Goal: Information Seeking & Learning: Learn about a topic

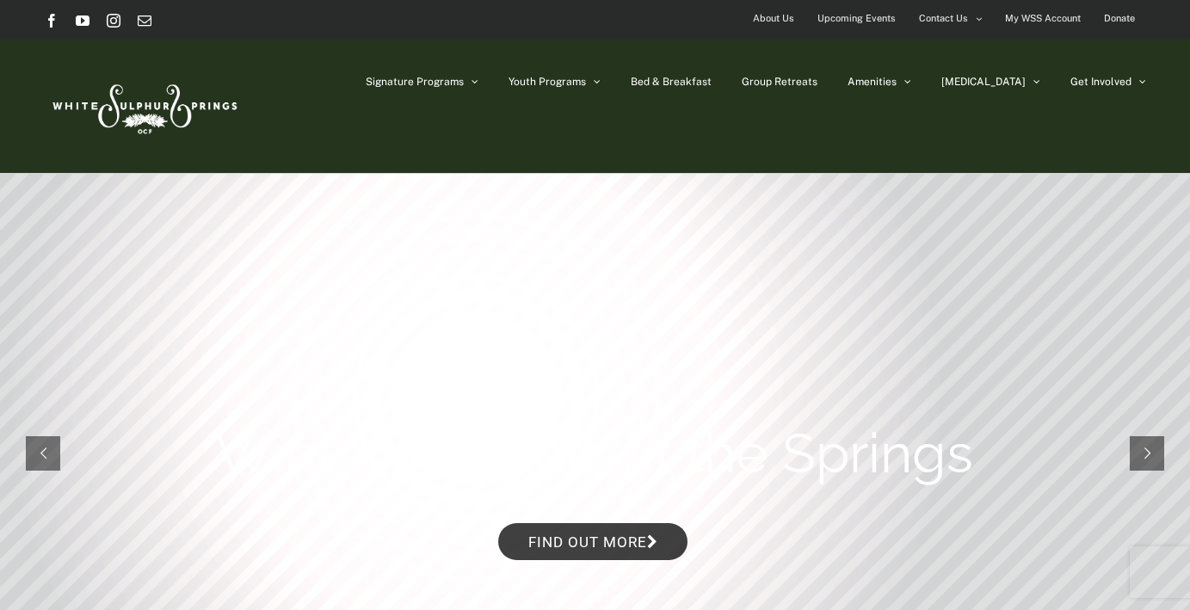
click at [864, 18] on span "Upcoming Events" at bounding box center [856, 18] width 78 height 25
click at [856, 22] on span "Upcoming Events" at bounding box center [856, 18] width 78 height 25
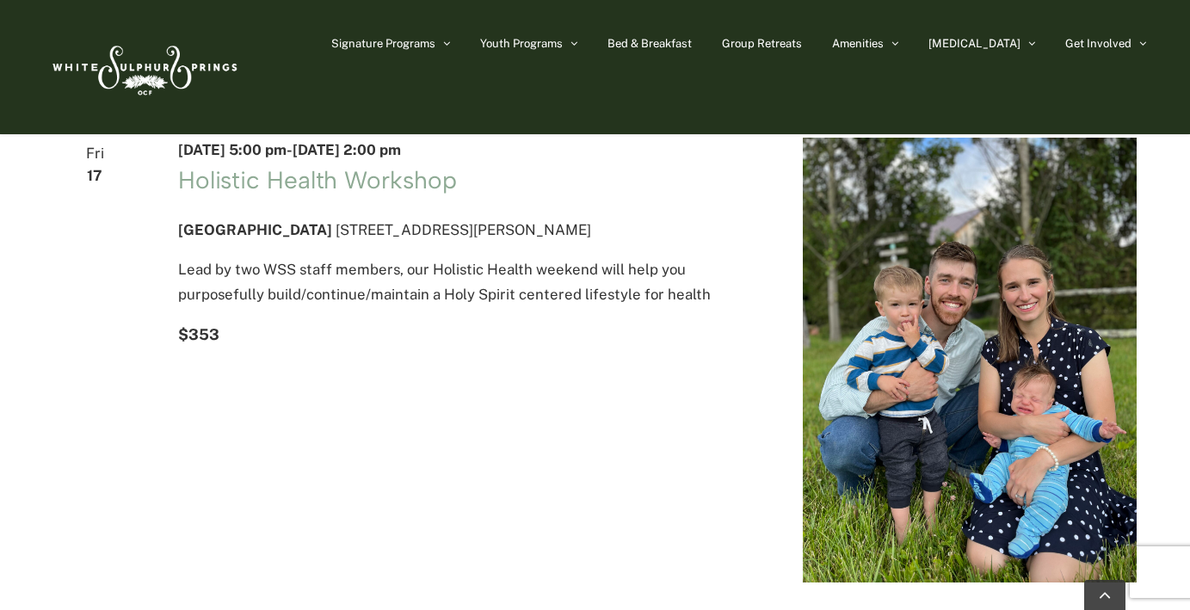
scroll to position [145, 0]
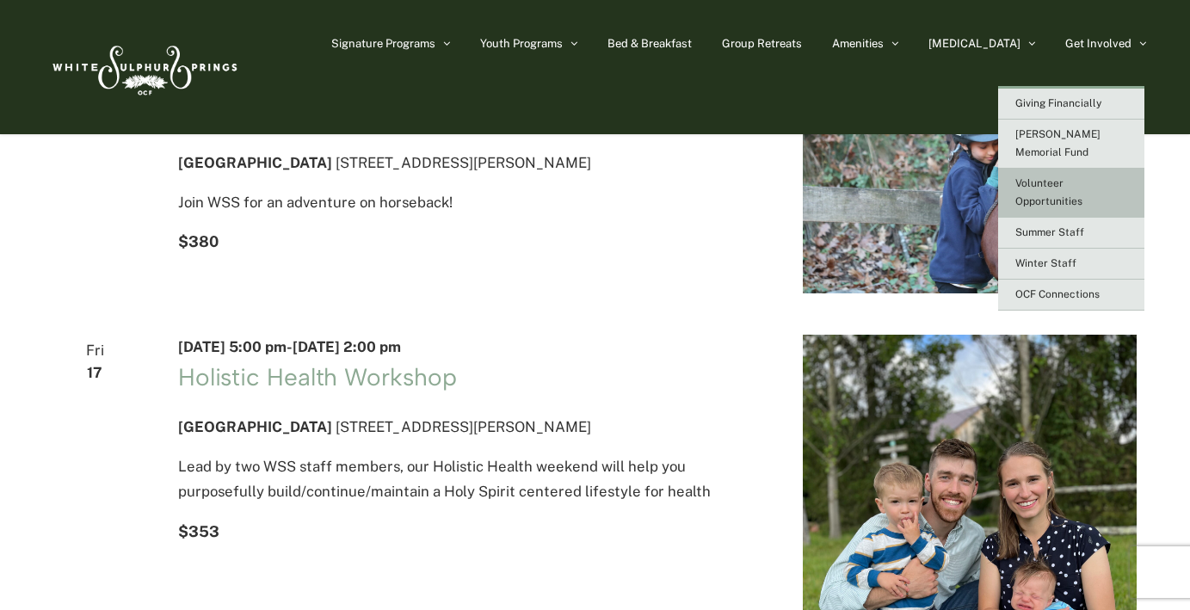
click at [1042, 177] on span "Volunteer Opportunities" at bounding box center [1048, 192] width 67 height 30
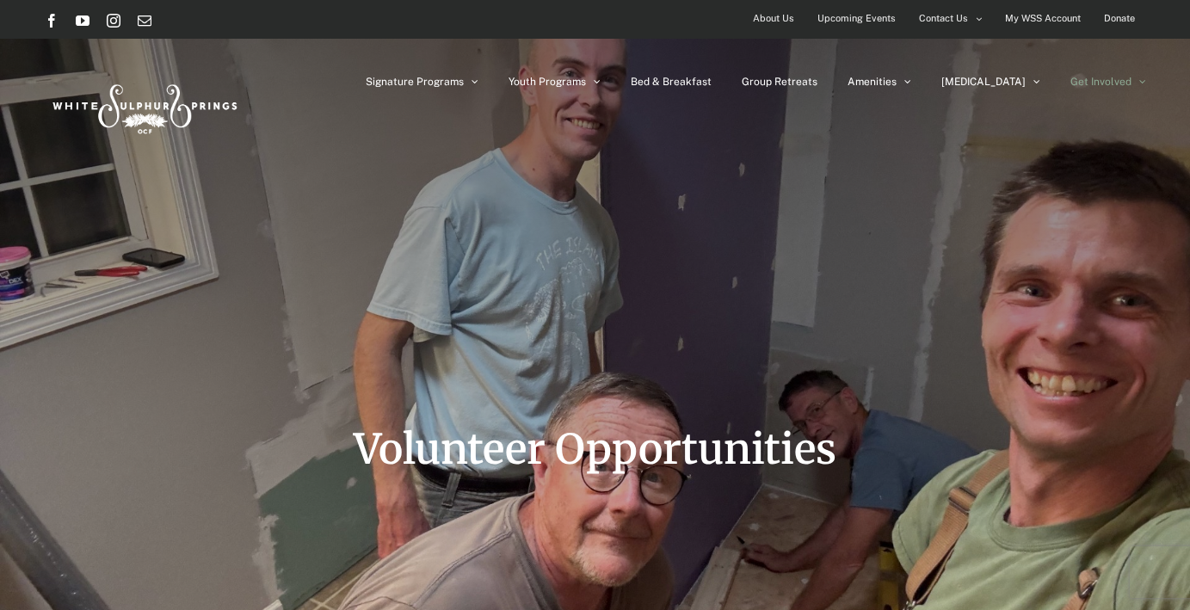
click at [1035, 165] on div "Signature Programs Summer R&R Winter Retreat Holistic Health Workshop Resurrect…" at bounding box center [595, 106] width 1101 height 134
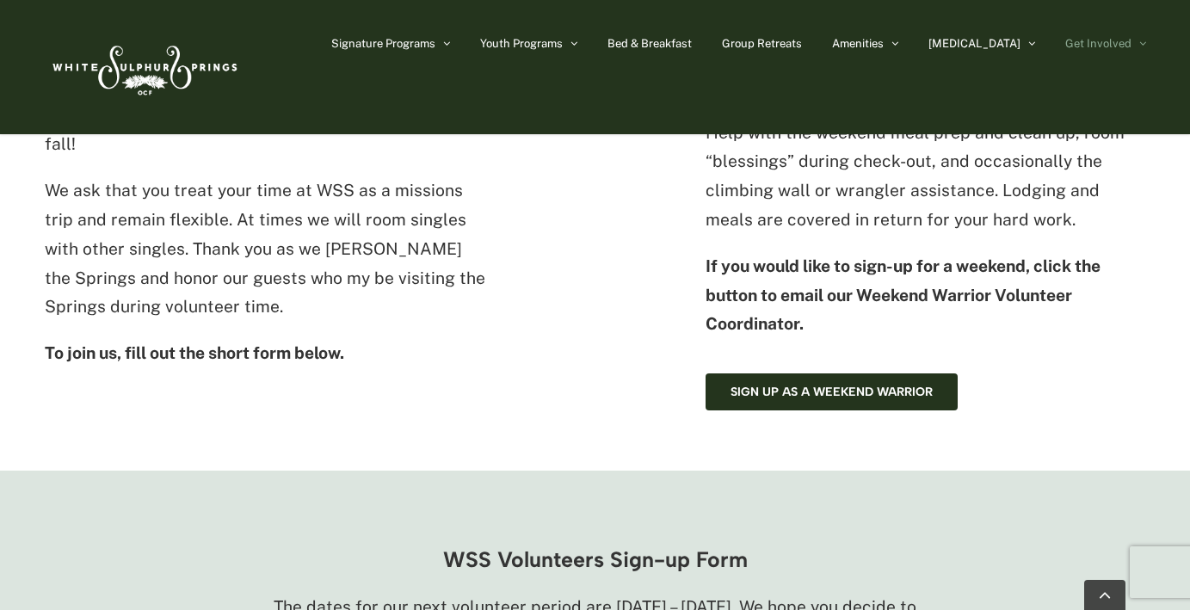
scroll to position [821, 0]
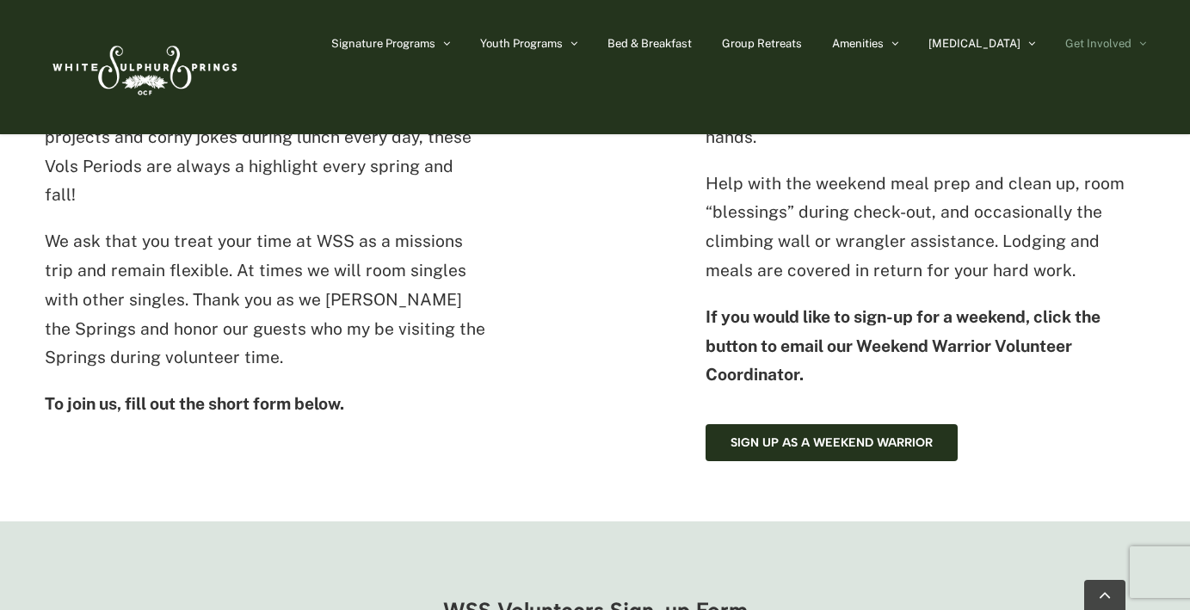
click at [1011, 247] on p "Help with the weekend meal prep and clean up, room “blessings” during check-out…" at bounding box center [925, 227] width 440 height 116
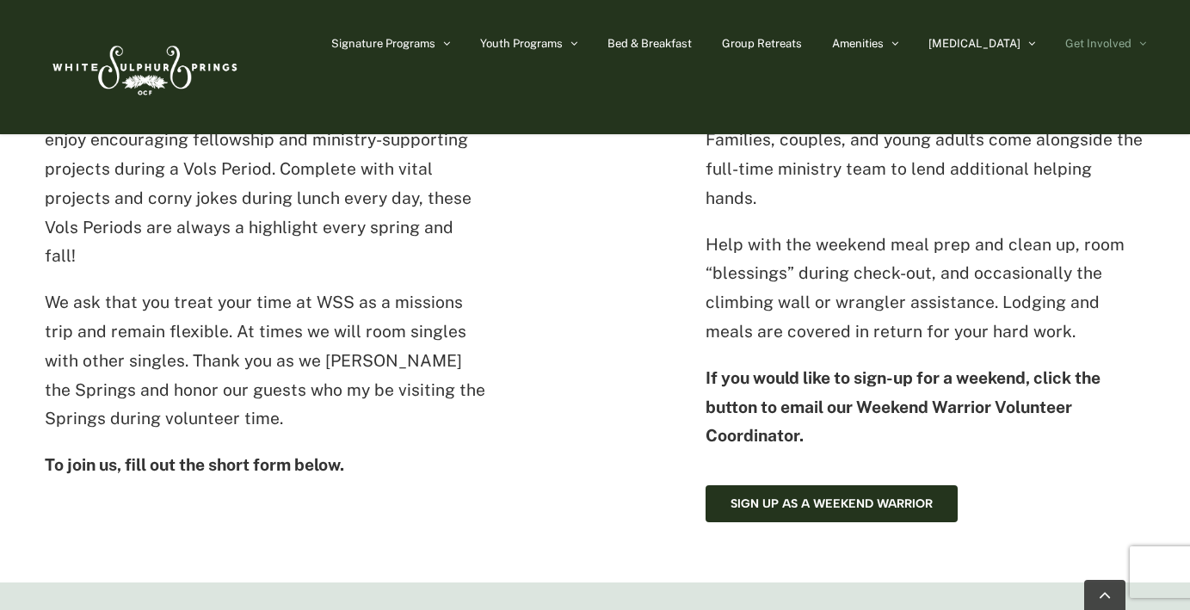
scroll to position [775, 0]
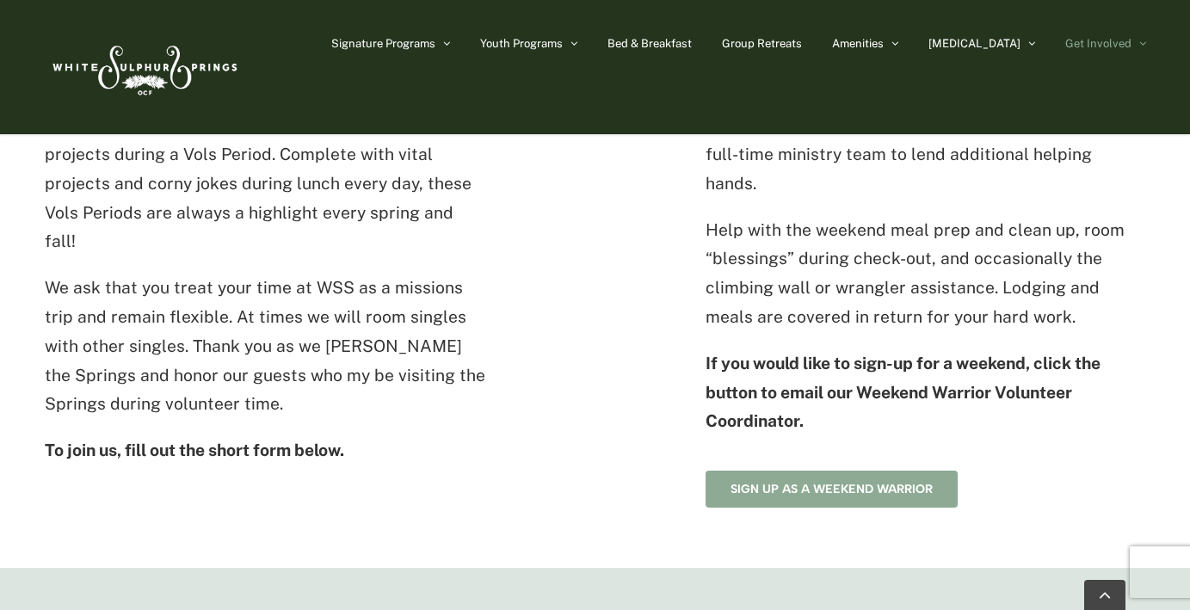
click at [867, 482] on span "Sign up as a Weekend Warrior" at bounding box center [831, 489] width 202 height 15
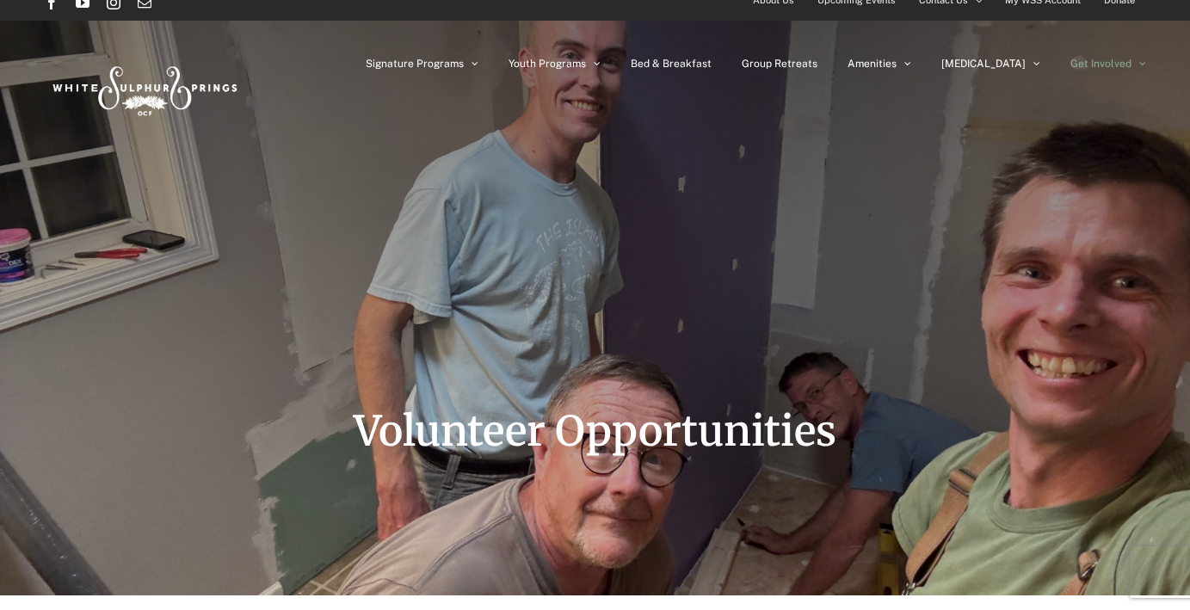
scroll to position [0, 0]
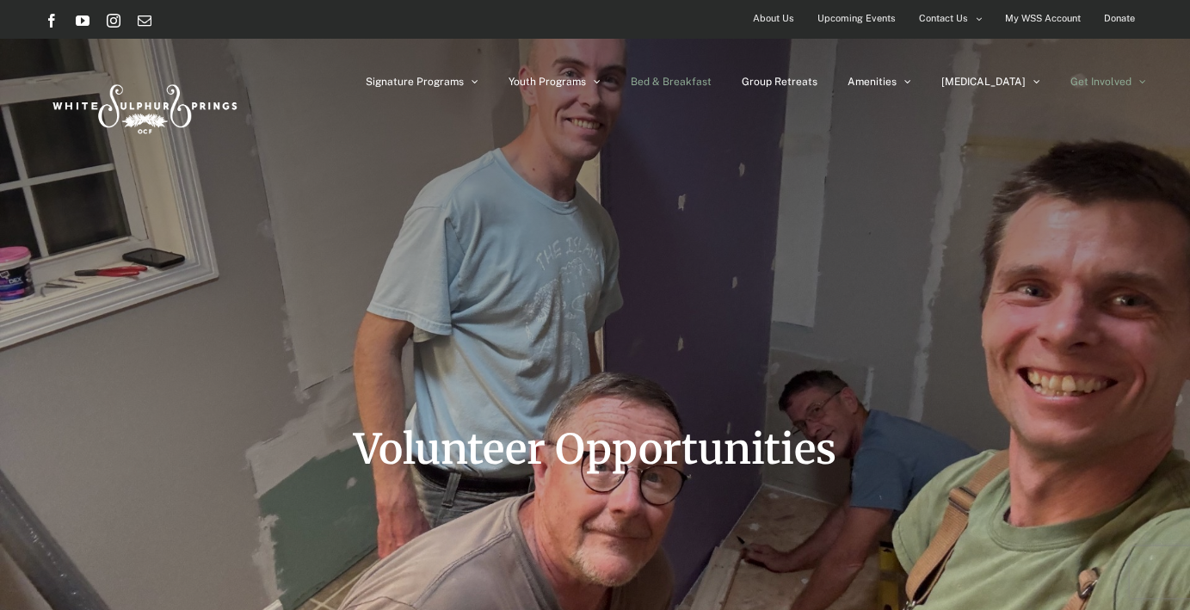
click at [711, 77] on span "Bed & Breakfast" at bounding box center [670, 82] width 81 height 10
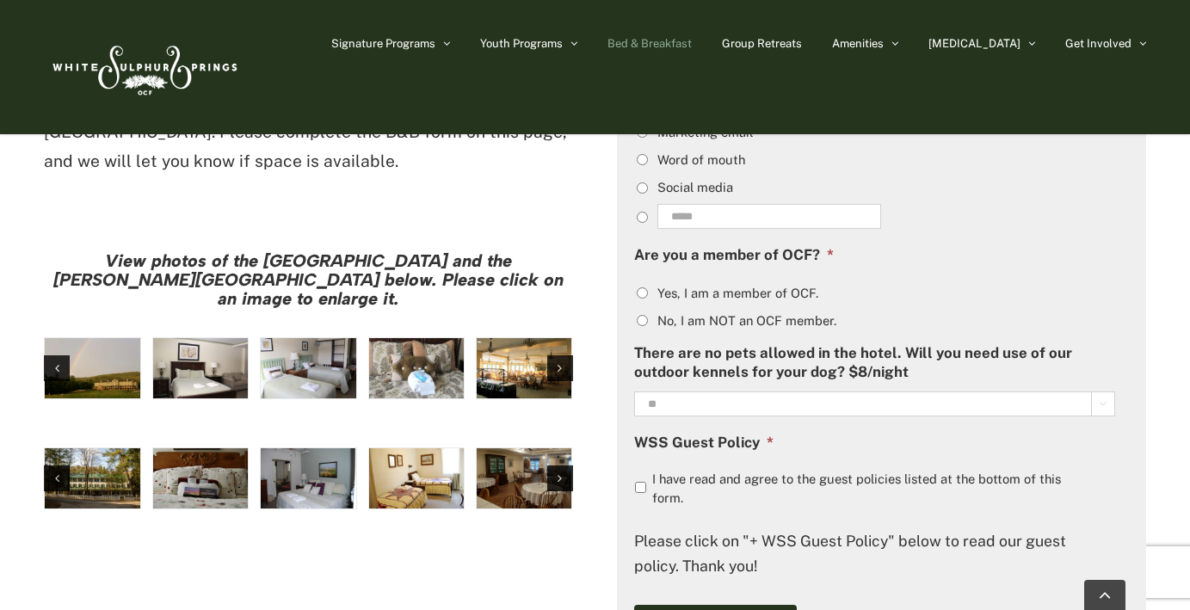
scroll to position [1289, 0]
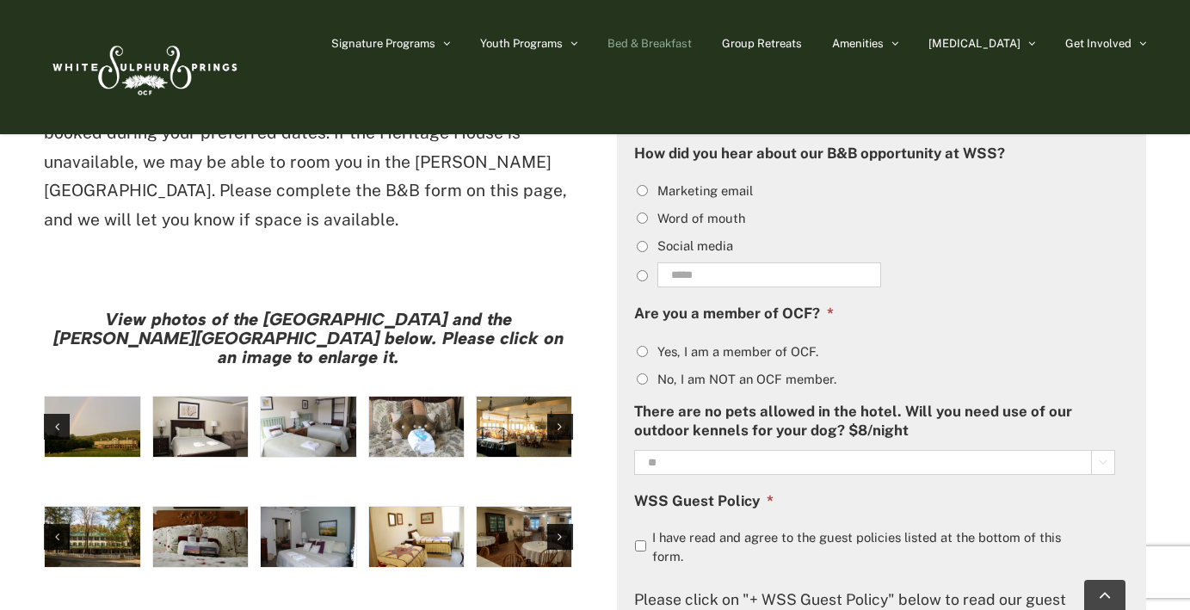
click at [102, 397] on img "large-heritage" at bounding box center [92, 427] width 95 height 60
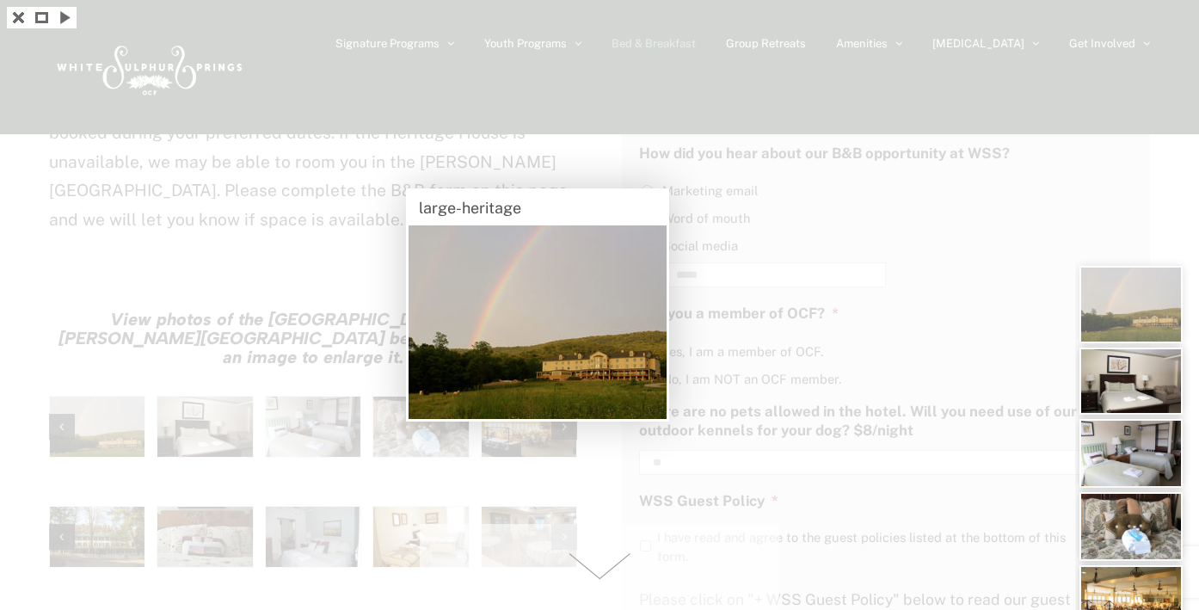
click at [825, 203] on div at bounding box center [599, 305] width 1199 height 610
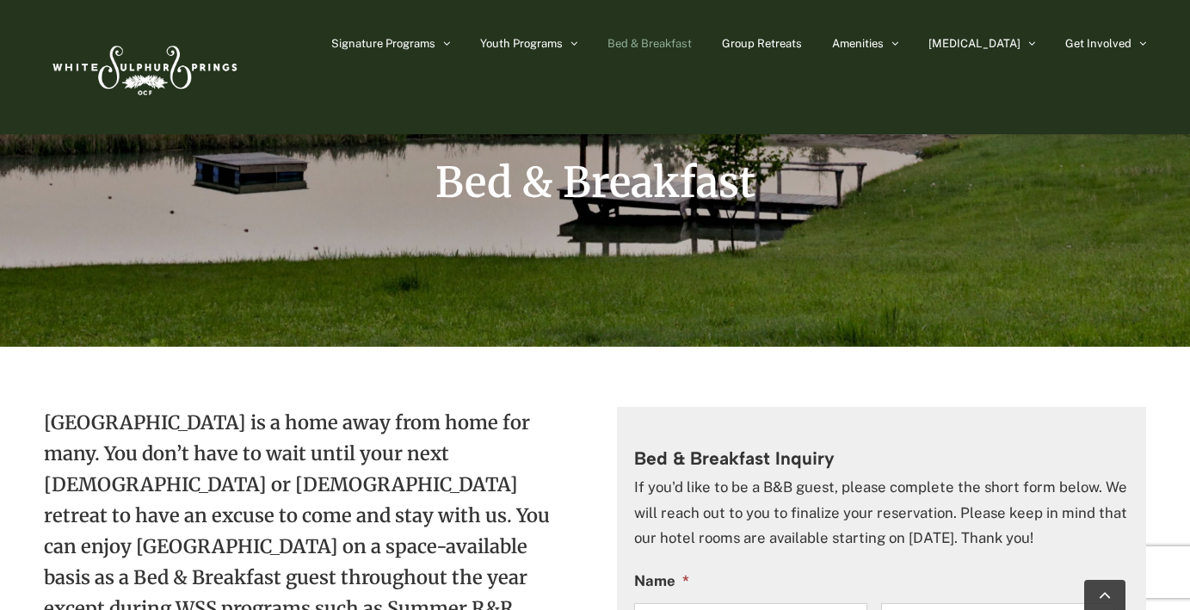
scroll to position [0, 0]
